Goal: Book appointment/travel/reservation

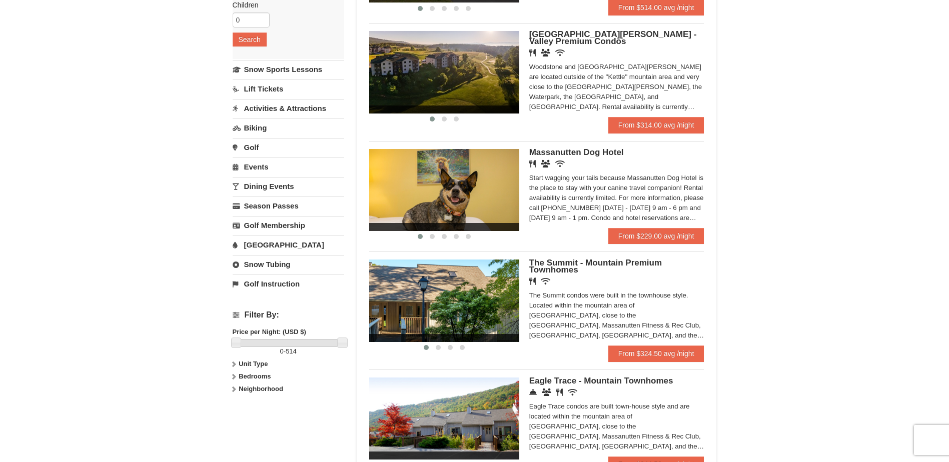
scroll to position [94, 0]
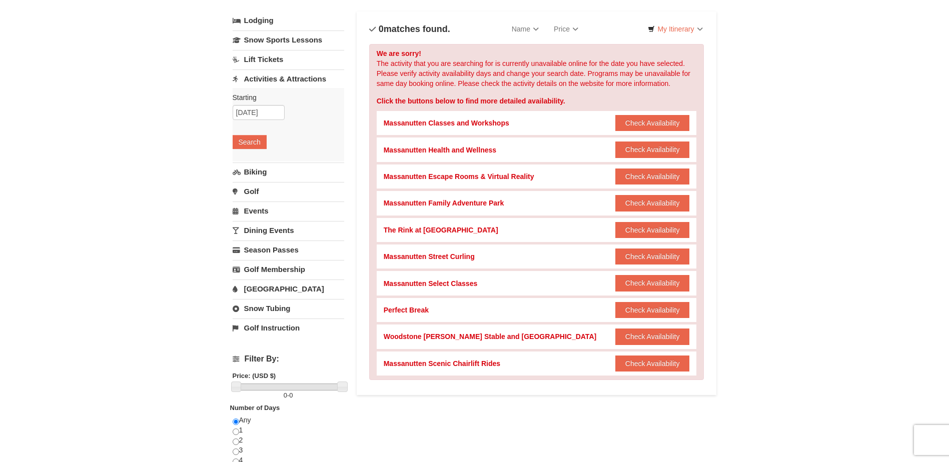
scroll to position [150, 0]
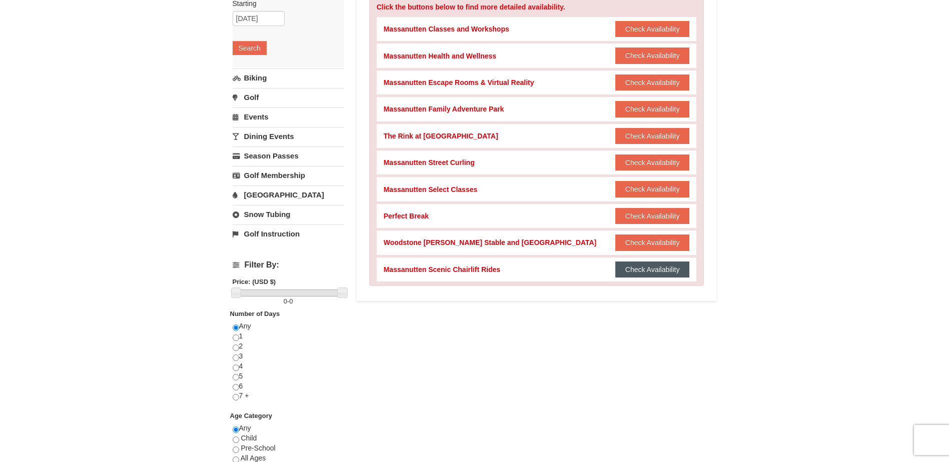
click at [639, 273] on button "Check Availability" at bounding box center [652, 270] width 75 height 16
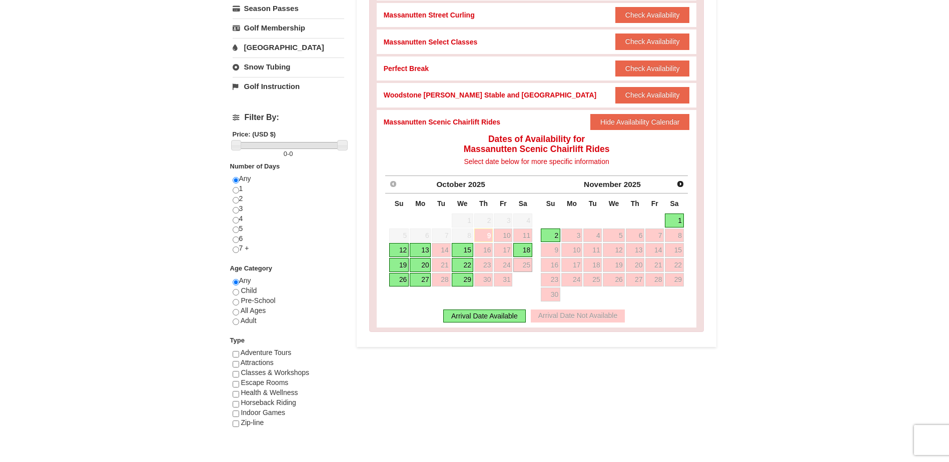
scroll to position [300, 0]
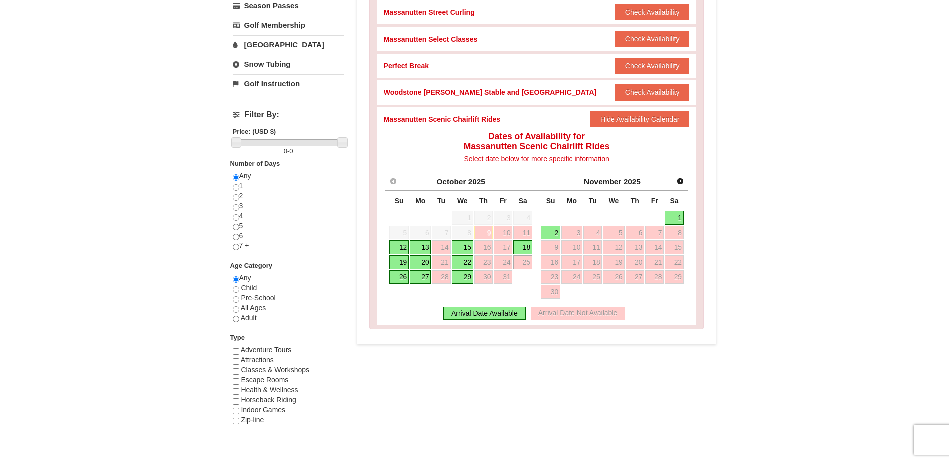
click at [677, 218] on link "1" at bounding box center [674, 218] width 19 height 14
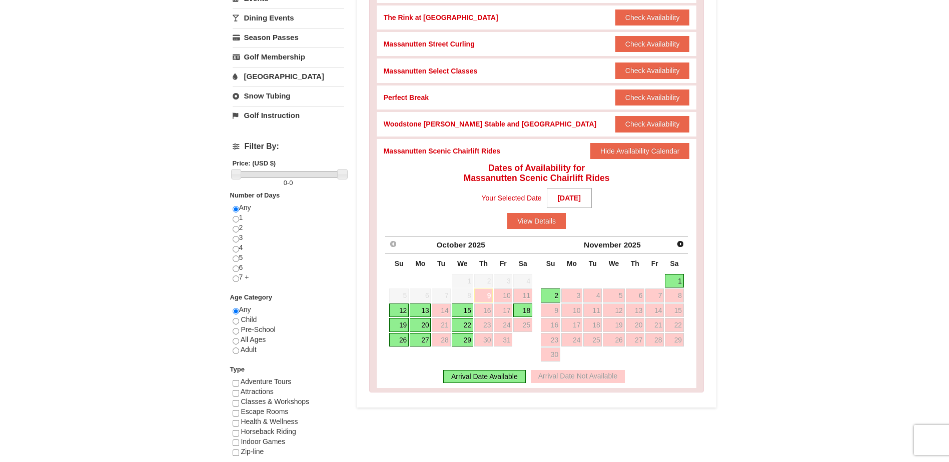
scroll to position [350, 0]
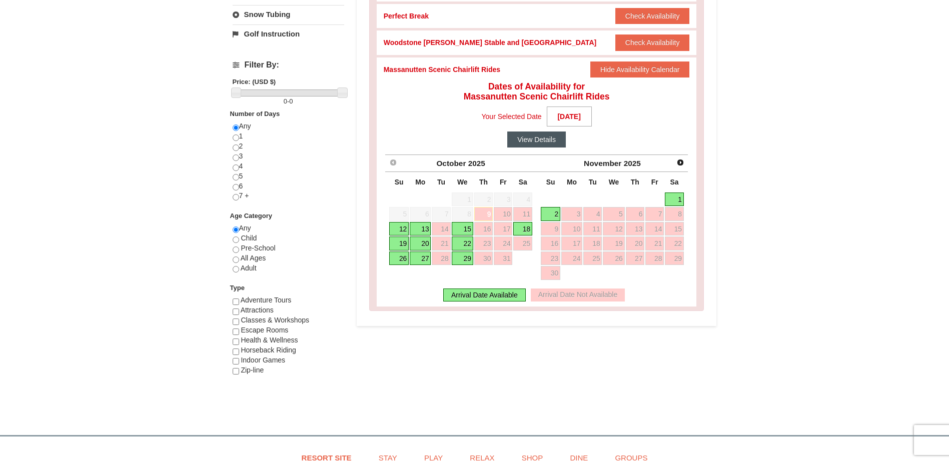
click at [529, 142] on button "View Details" at bounding box center [536, 140] width 59 height 16
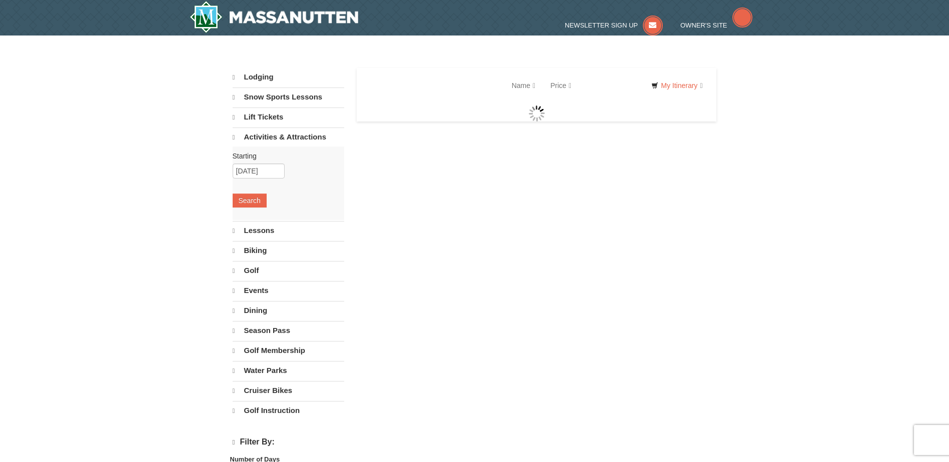
select select "10"
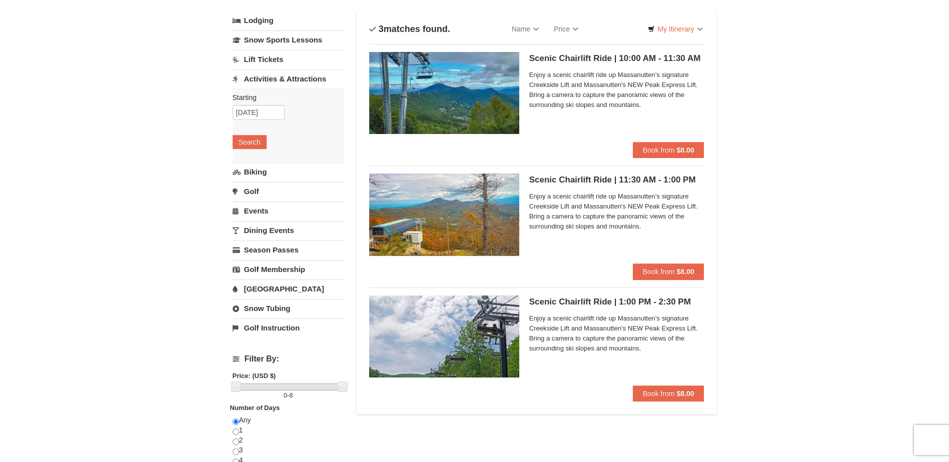
scroll to position [50, 0]
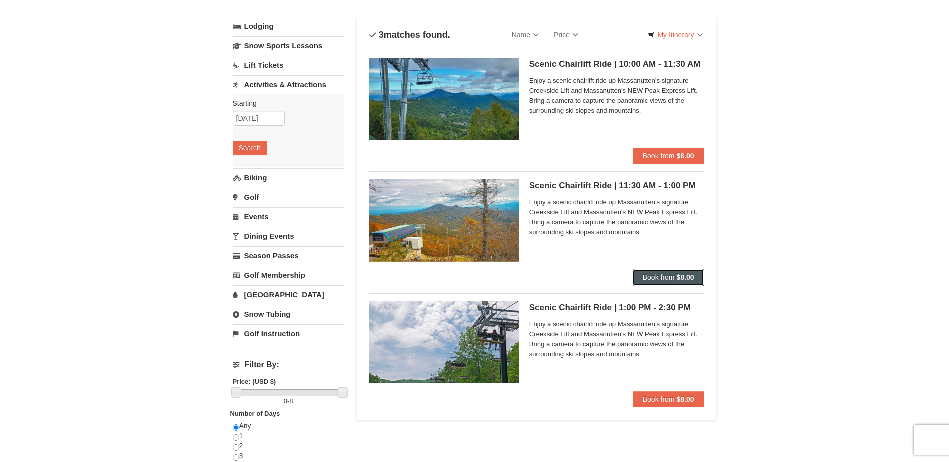
click at [648, 275] on span "Book from" at bounding box center [659, 278] width 32 height 8
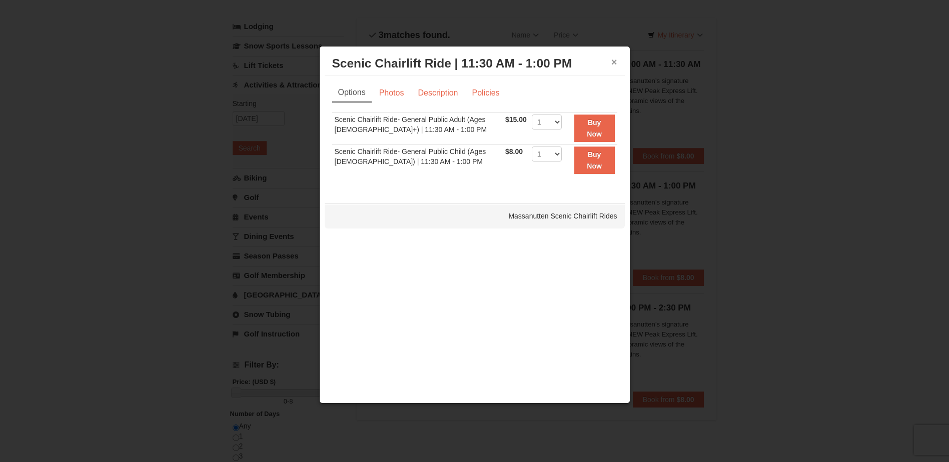
click at [612, 64] on button "×" at bounding box center [614, 62] width 6 height 10
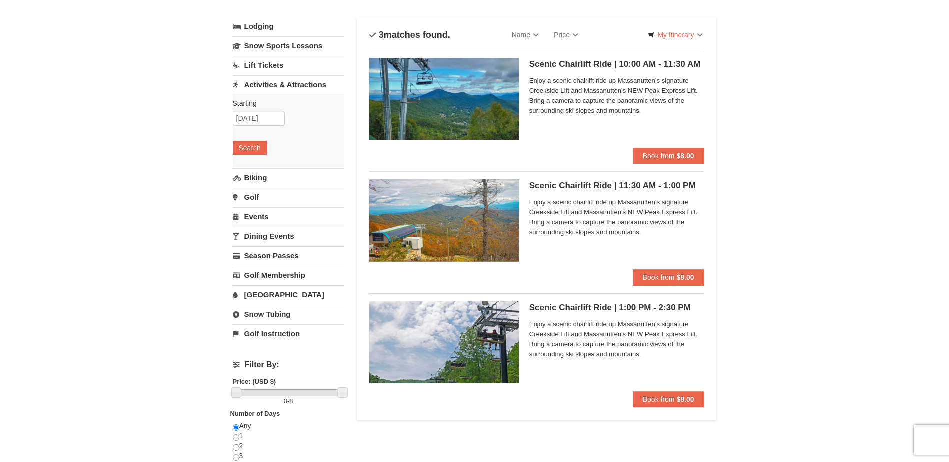
scroll to position [0, 0]
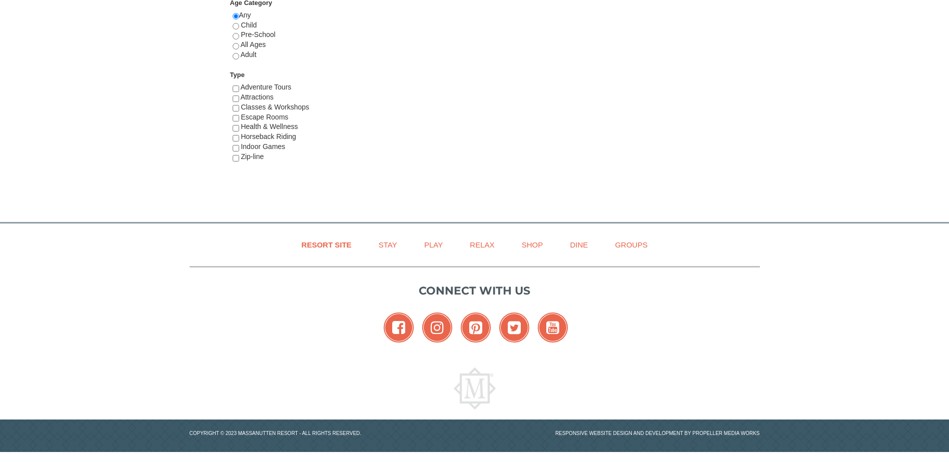
select select "10"
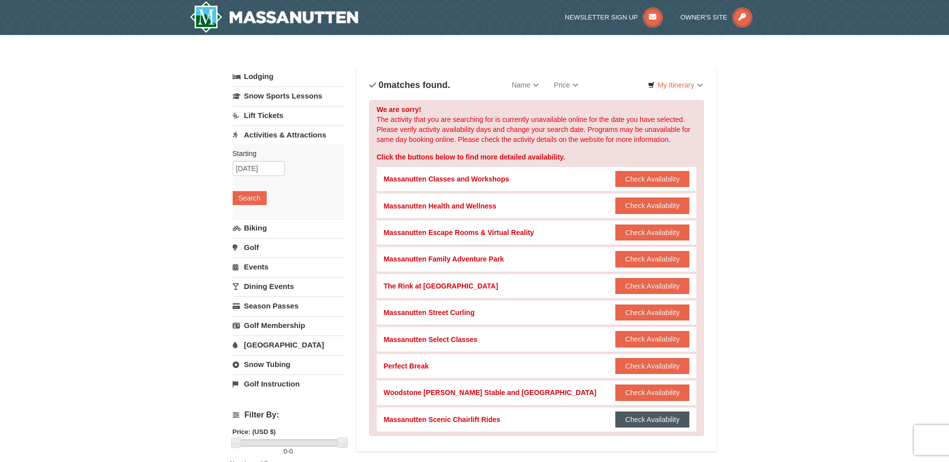
click at [638, 416] on button "Check Availability" at bounding box center [652, 420] width 75 height 16
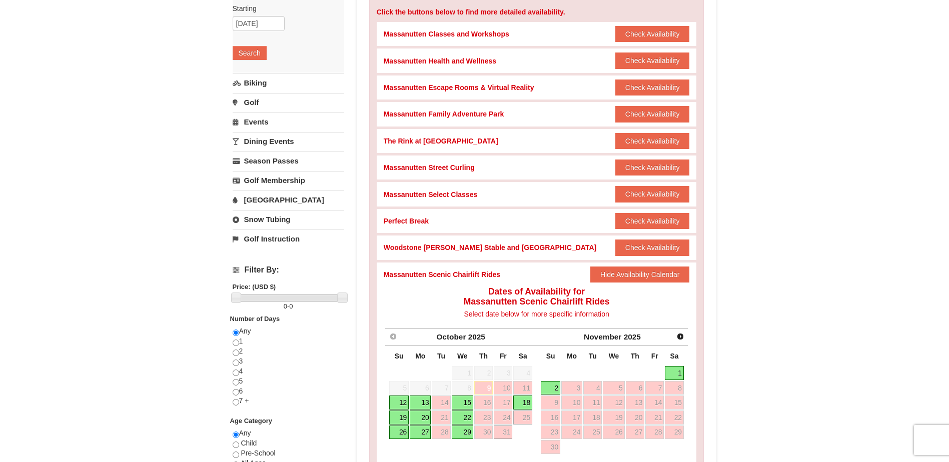
scroll to position [250, 0]
